Goal: Transaction & Acquisition: Download file/media

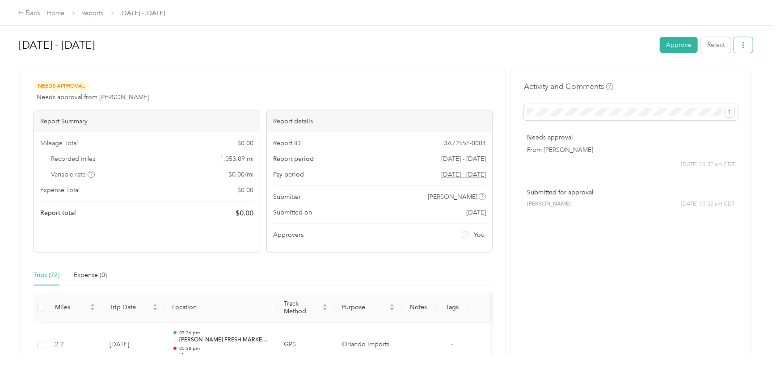
click at [743, 44] on icon "button" at bounding box center [743, 45] width 6 height 6
click at [720, 74] on span "Download" at bounding box center [716, 77] width 29 height 9
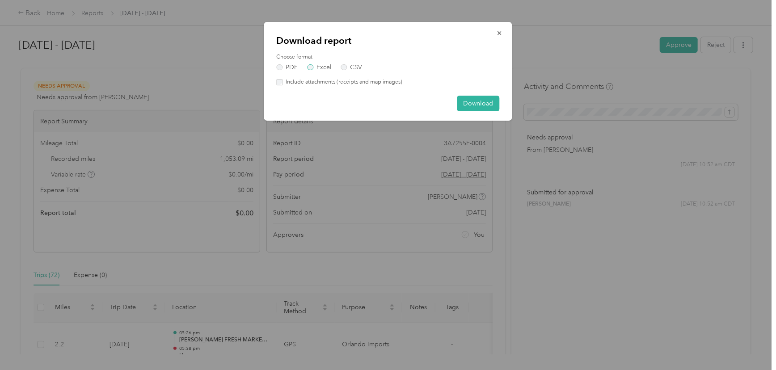
click at [316, 67] on label "Excel" at bounding box center [319, 67] width 24 height 6
click at [475, 99] on button "Download" at bounding box center [478, 104] width 42 height 16
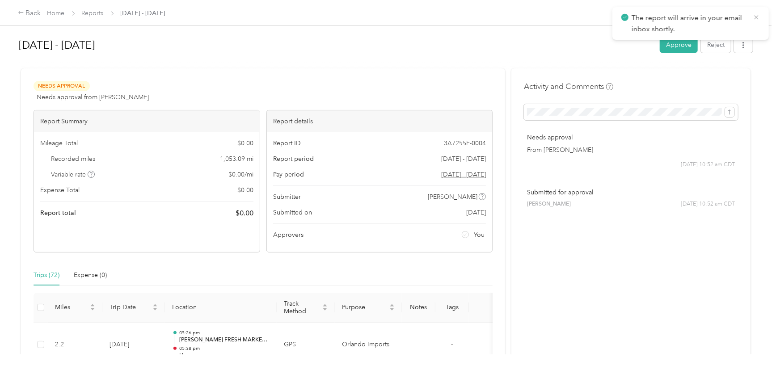
click at [757, 16] on icon at bounding box center [756, 17] width 7 height 8
click at [738, 44] on button "button" at bounding box center [743, 45] width 19 height 16
click at [717, 76] on span "Download" at bounding box center [716, 77] width 29 height 9
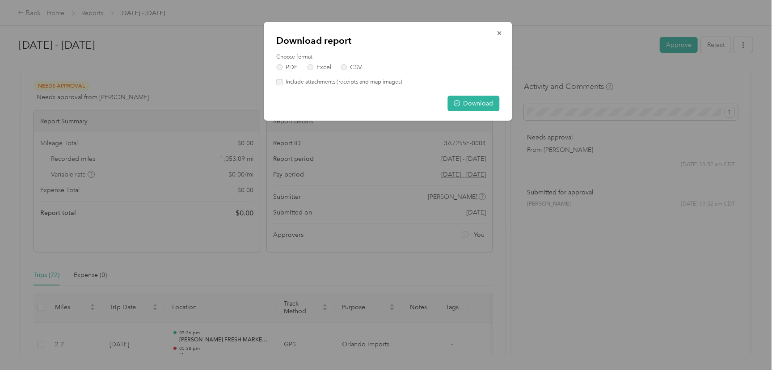
click at [316, 62] on div "Choose format PDF Excel CSV" at bounding box center [388, 61] width 223 height 17
click at [315, 66] on label "Excel" at bounding box center [319, 67] width 24 height 6
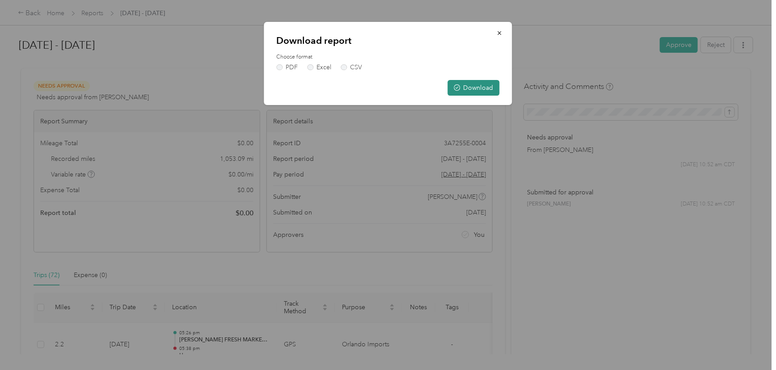
click at [478, 85] on button "Download" at bounding box center [474, 88] width 52 height 16
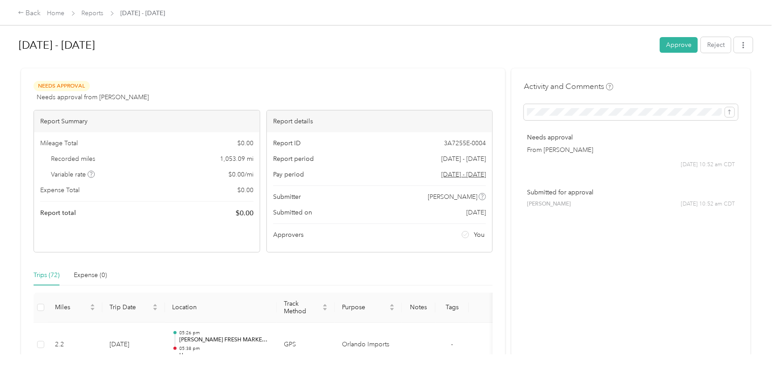
click at [484, 38] on h1 "[DATE] - [DATE]" at bounding box center [336, 44] width 635 height 21
click at [451, 20] on div "Back Home Reports [DATE] - [DATE]" at bounding box center [388, 12] width 776 height 25
